Goal: Task Accomplishment & Management: Use online tool/utility

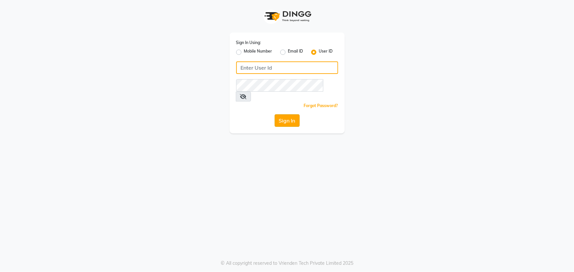
type input "[PERSON_NAME]"
click at [292, 114] on button "Sign In" at bounding box center [287, 120] width 25 height 13
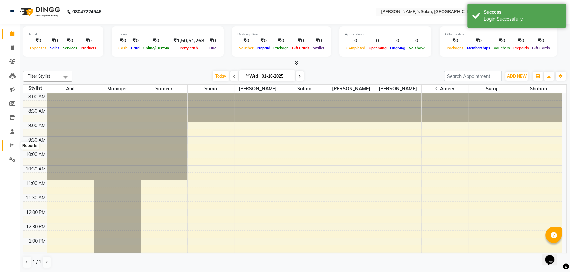
click at [10, 147] on icon at bounding box center [12, 145] width 5 height 5
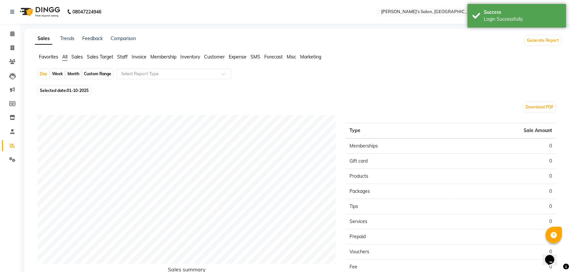
click at [73, 71] on div "Month" at bounding box center [73, 73] width 15 height 9
select select "10"
select select "2025"
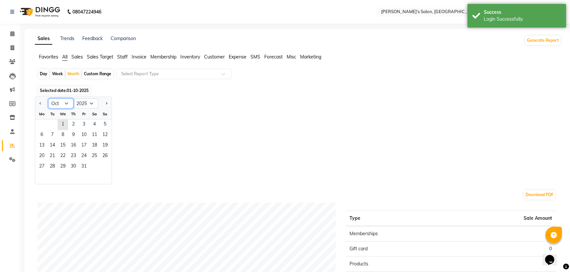
click at [65, 103] on select "Jan Feb Mar Apr May Jun [DATE] Aug Sep Oct Nov Dec" at bounding box center [60, 104] width 25 height 10
select select "9"
click at [48, 99] on select "Jan Feb Mar Apr May Jun [DATE] Aug Sep Oct Nov Dec" at bounding box center [60, 104] width 25 height 10
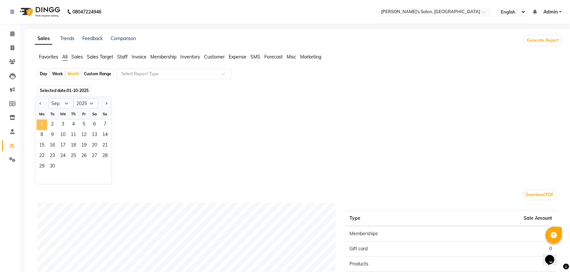
click at [43, 125] on span "1" at bounding box center [42, 125] width 11 height 11
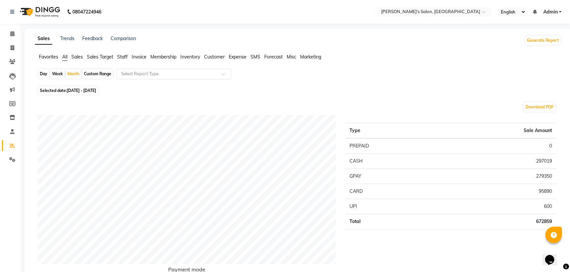
click at [152, 74] on input "text" at bounding box center [167, 74] width 95 height 7
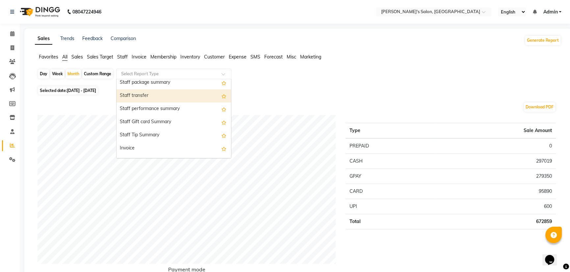
scroll to position [478, 0]
click at [178, 96] on div "Staff performance summary" at bounding box center [173, 94] width 114 height 13
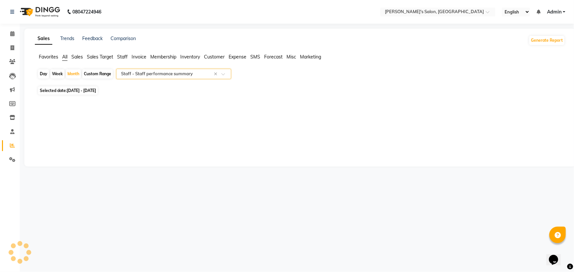
select select "full_report"
select select "csv"
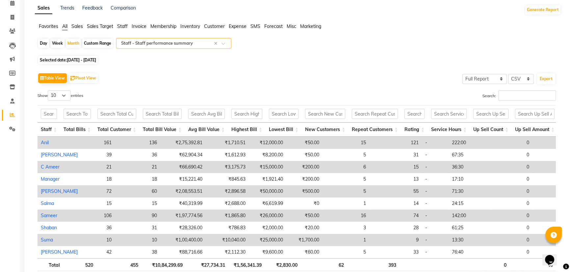
scroll to position [60, 0]
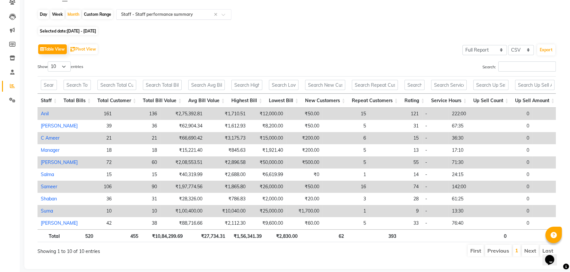
click at [191, 11] on input "text" at bounding box center [167, 14] width 95 height 7
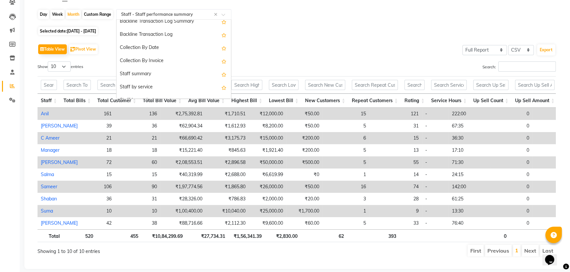
scroll to position [188, 0]
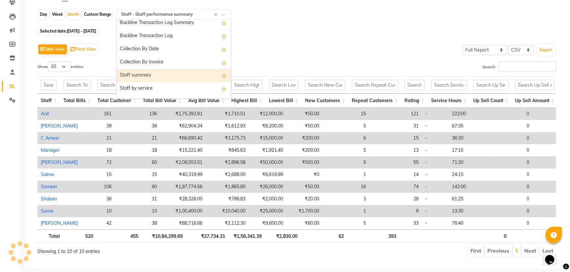
click at [191, 75] on div "Staff summary" at bounding box center [173, 75] width 114 height 13
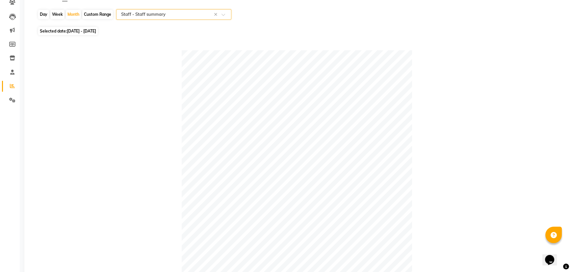
click at [175, 12] on input "text" at bounding box center [167, 14] width 95 height 7
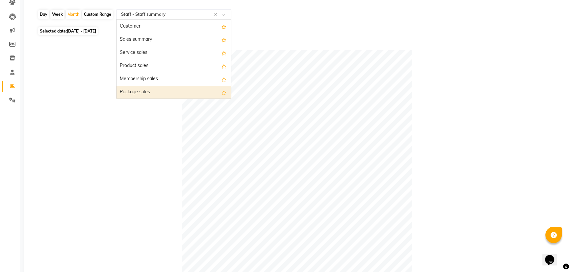
scroll to position [0, 0]
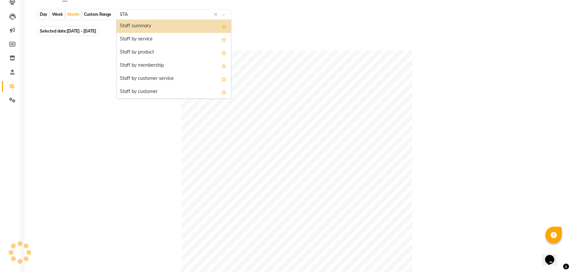
type input "STAF"
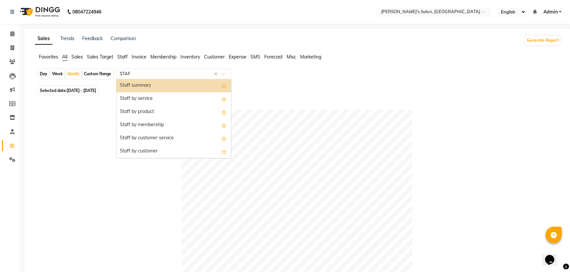
click at [199, 84] on div "Staff summary" at bounding box center [173, 85] width 114 height 13
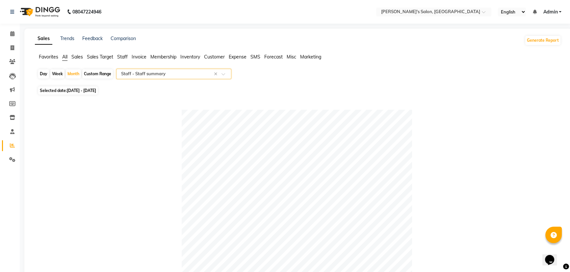
click at [187, 71] on input "text" at bounding box center [167, 74] width 95 height 7
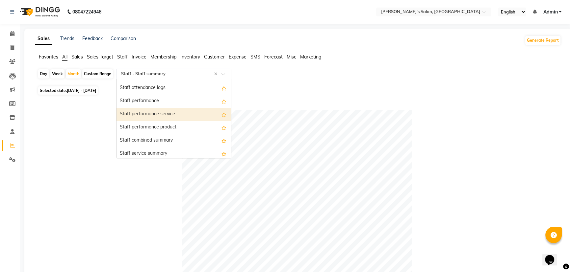
scroll to position [326, 0]
click at [178, 113] on div "Staff performance service" at bounding box center [173, 114] width 114 height 13
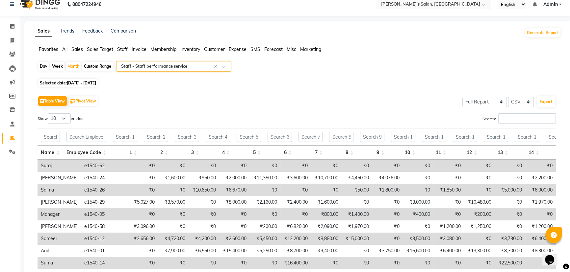
scroll to position [0, 0]
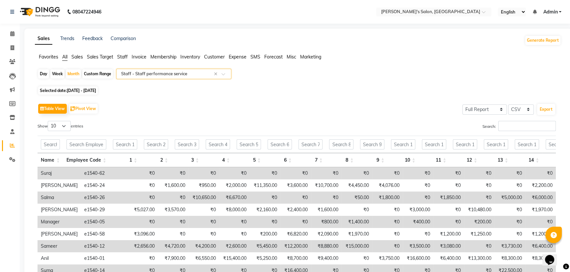
click at [181, 71] on input "text" at bounding box center [167, 74] width 95 height 7
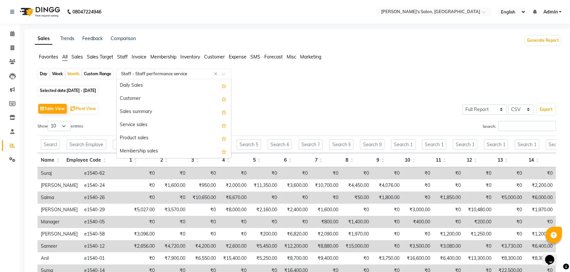
scroll to position [355, 0]
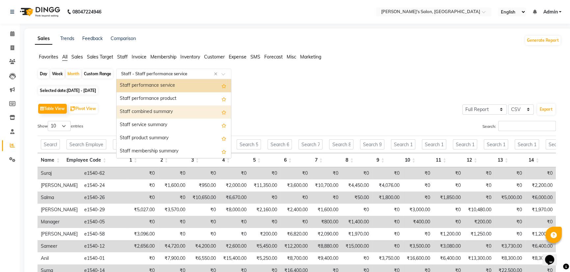
click at [164, 109] on div "Staff combined summary" at bounding box center [173, 112] width 114 height 13
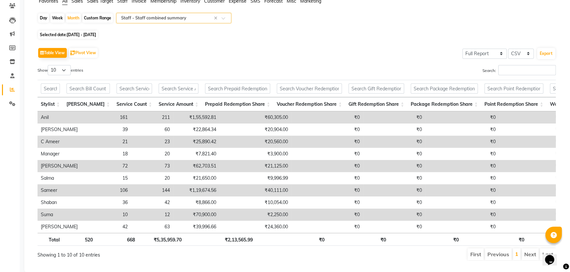
scroll to position [60, 0]
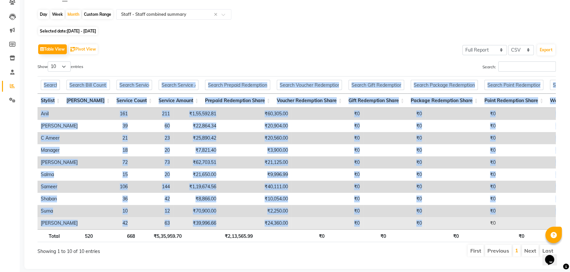
drag, startPoint x: 36, startPoint y: 96, endPoint x: 394, endPoint y: 226, distance: 381.4
click at [394, 226] on div "Table View Pivot View Select Full Report Filtered Report Select CSV PDF Export …" at bounding box center [296, 150] width 529 height 226
copy div "Loremip Dolo Sitam Consect Adipi Elitsed Doeius Tempori Utlaboreet Dolor Magnaa…"
